Goal: Task Accomplishment & Management: Manage account settings

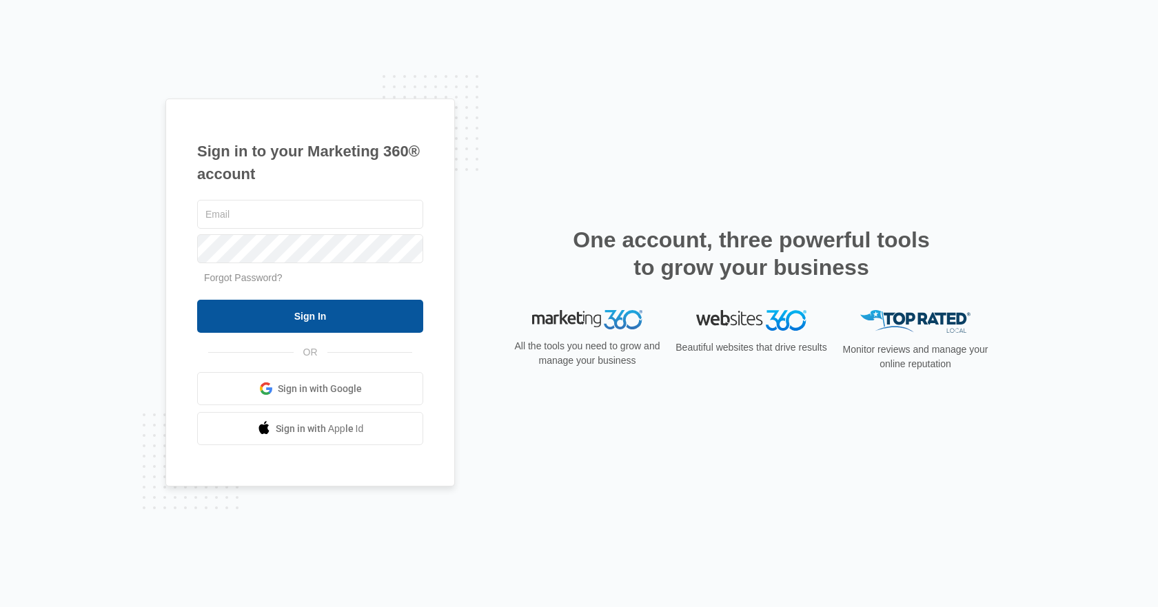
type input "[PERSON_NAME][EMAIL_ADDRESS][DOMAIN_NAME]"
click at [413, 307] on input "Sign In" at bounding box center [310, 316] width 226 height 33
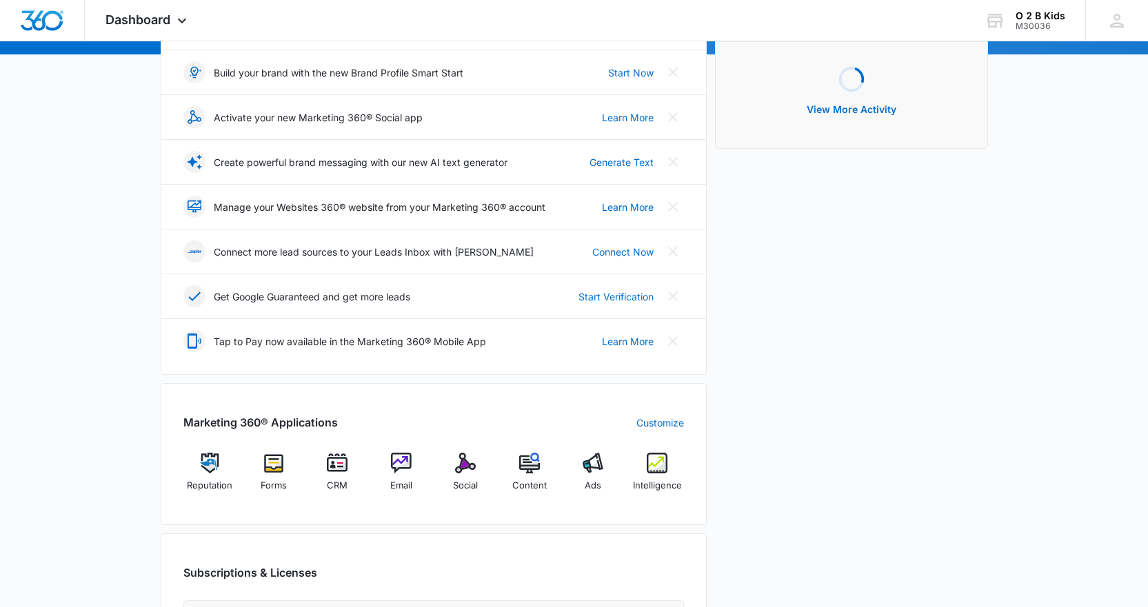
scroll to position [345, 0]
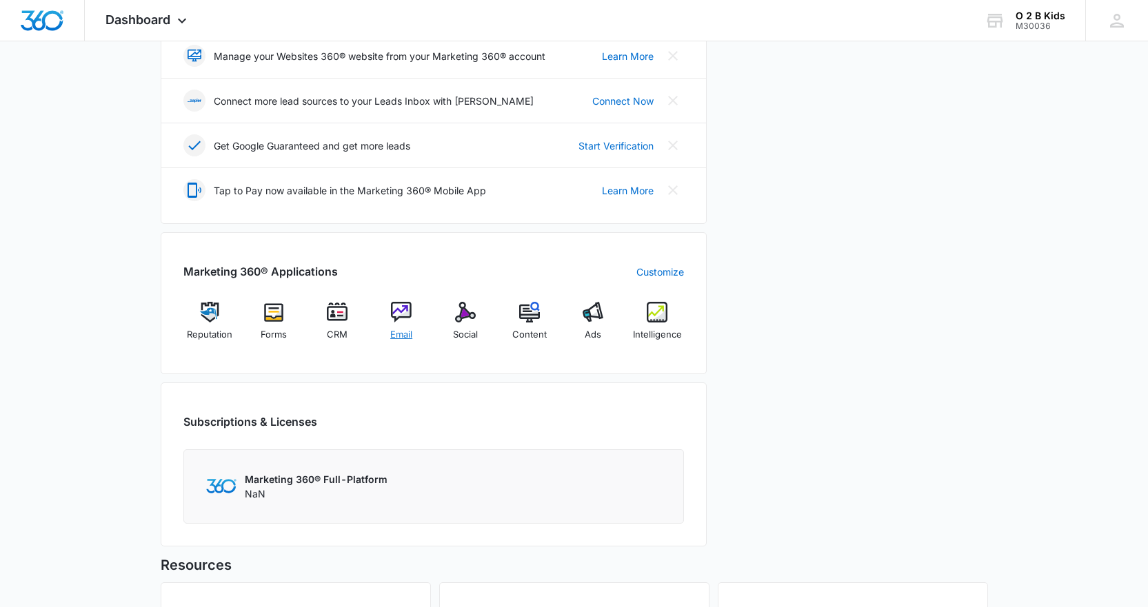
click at [409, 318] on img at bounding box center [401, 312] width 21 height 21
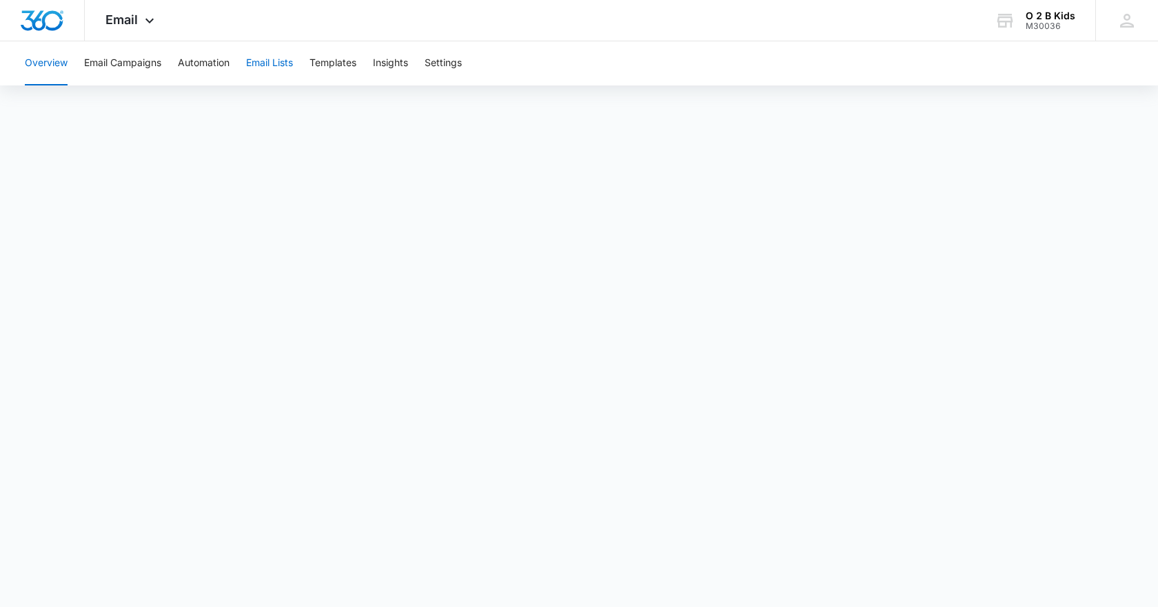
click at [271, 57] on button "Email Lists" at bounding box center [269, 63] width 47 height 44
